Goal: Task Accomplishment & Management: Complete application form

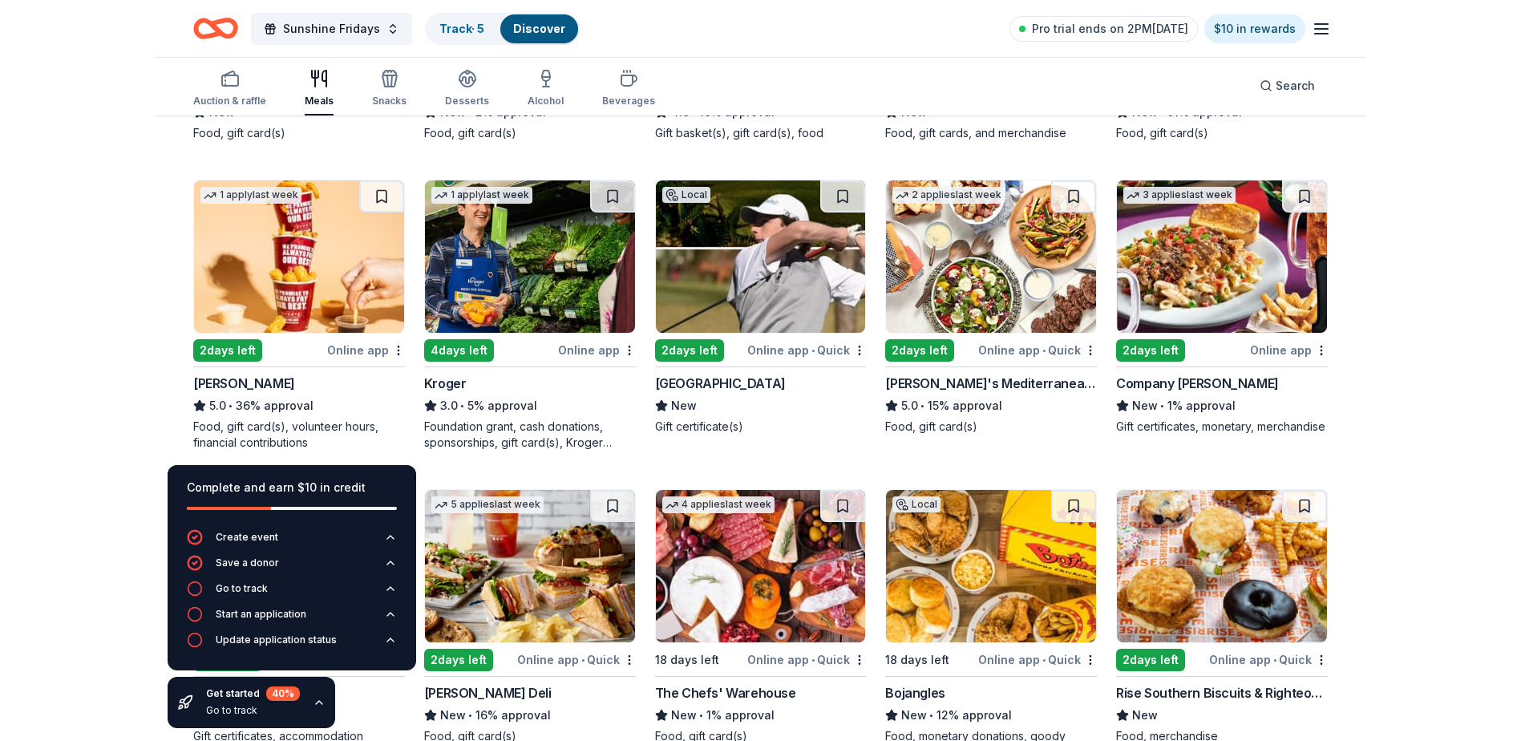
scroll to position [411, 0]
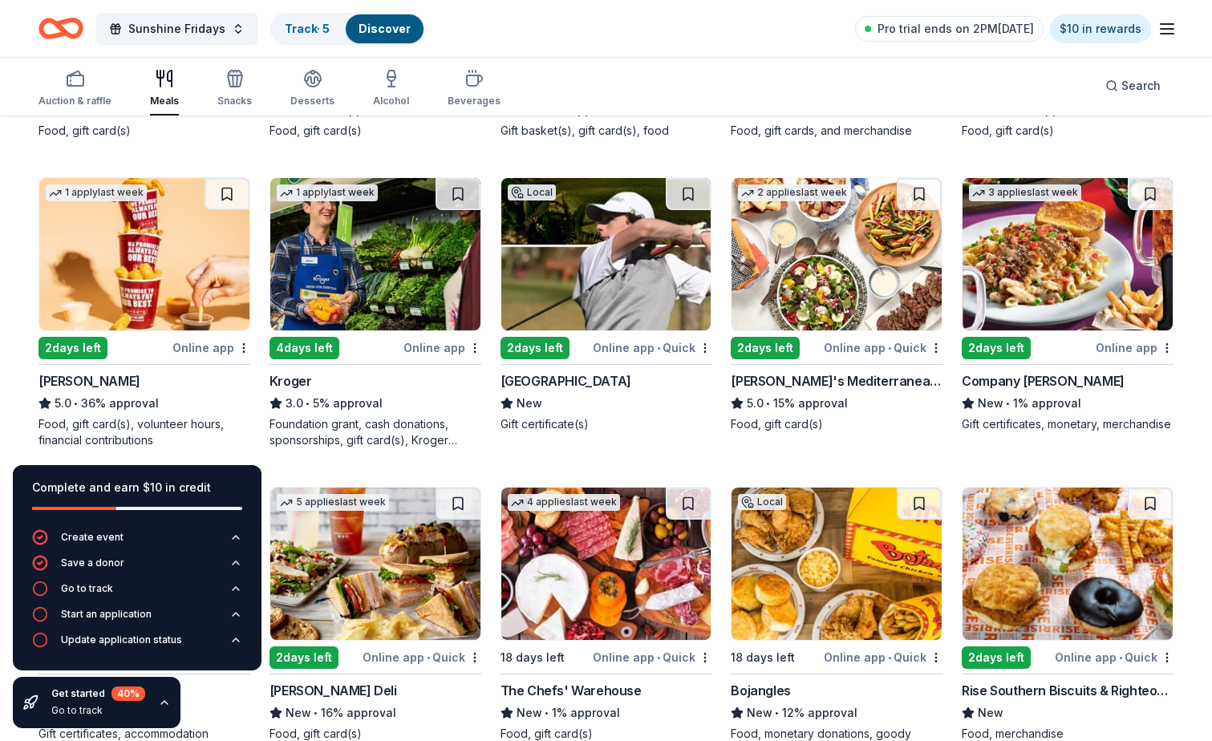
click at [79, 346] on div "2 days left" at bounding box center [72, 348] width 69 height 22
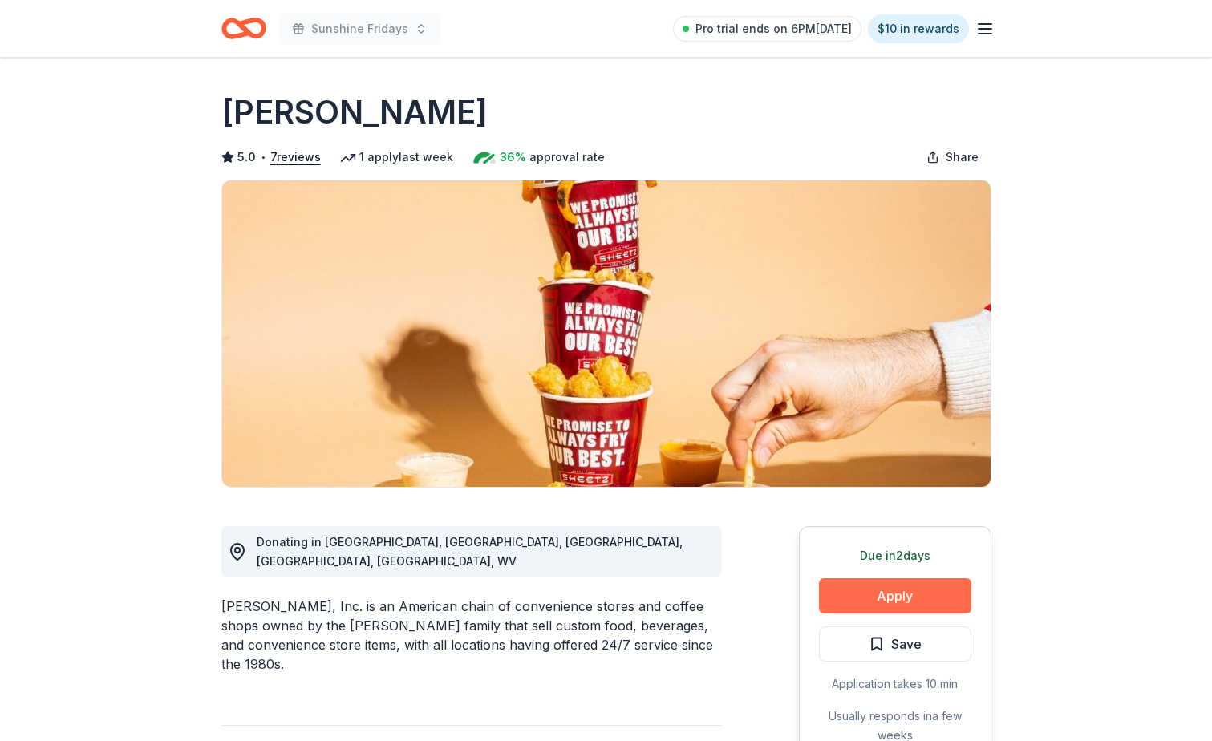
click at [884, 598] on button "Apply" at bounding box center [895, 595] width 152 height 35
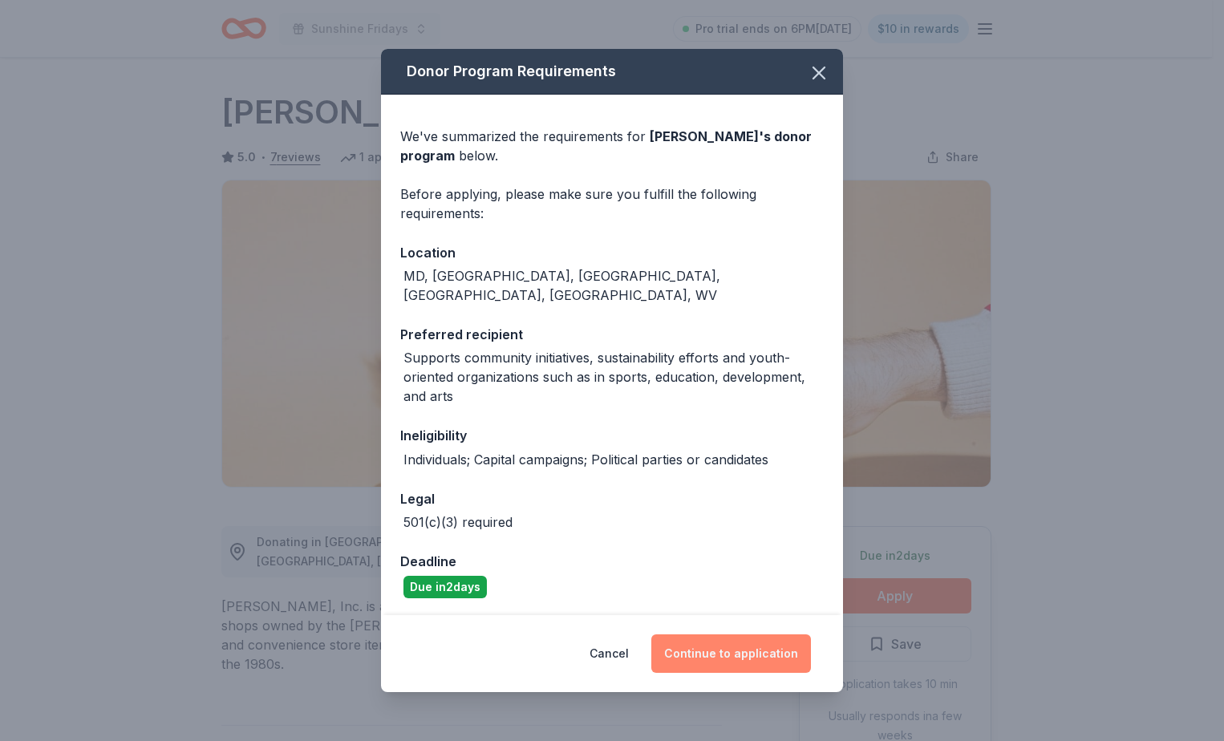
click at [736, 643] on button "Continue to application" at bounding box center [731, 653] width 160 height 38
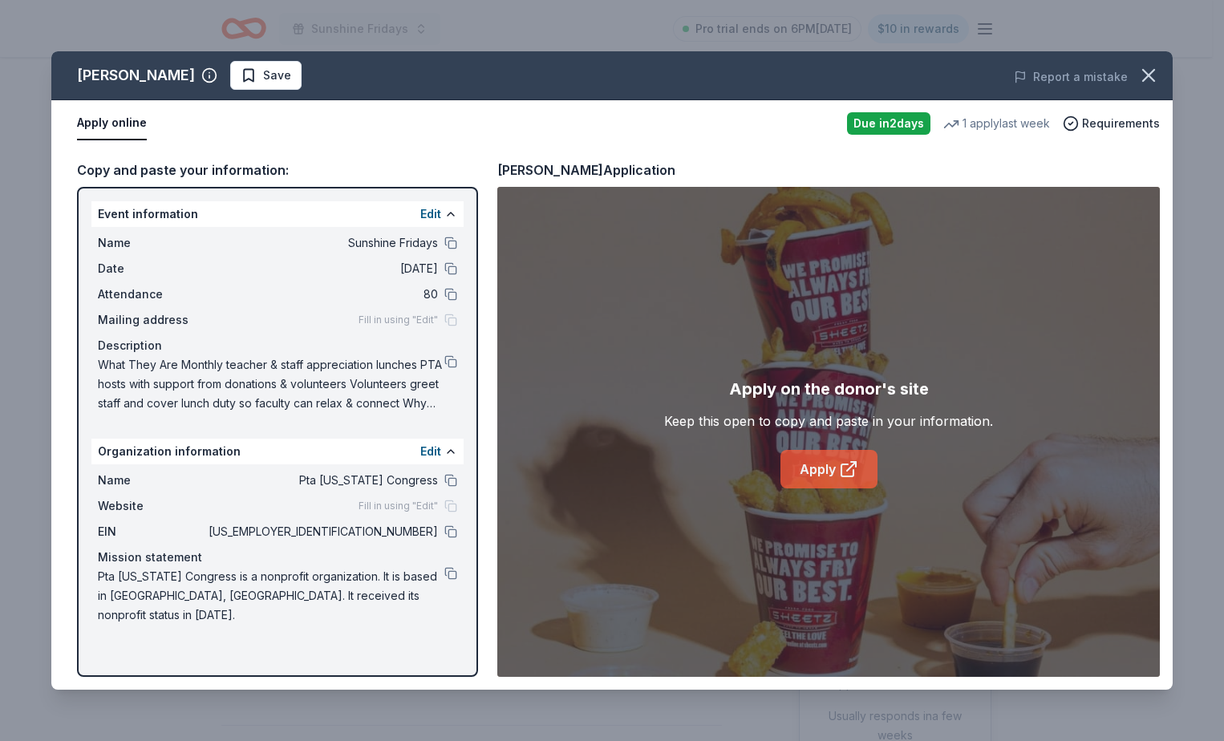
click at [832, 468] on link "Apply" at bounding box center [828, 469] width 97 height 38
